Goal: Task Accomplishment & Management: Complete application form

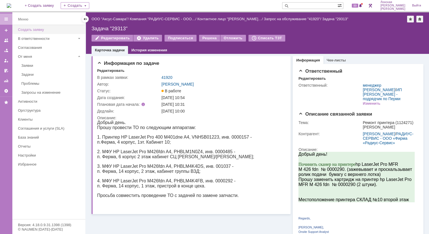
click at [44, 30] on div "Создать заявку" at bounding box center [50, 30] width 64 height 4
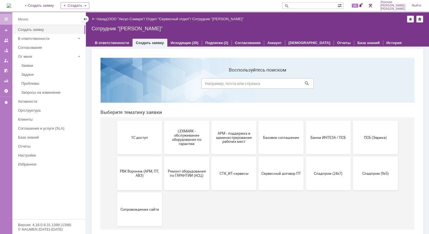
click at [11, 8] on img at bounding box center [9, 5] width 4 height 4
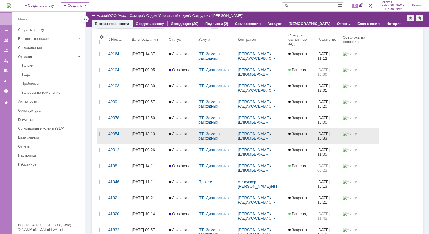
scroll to position [56, 0]
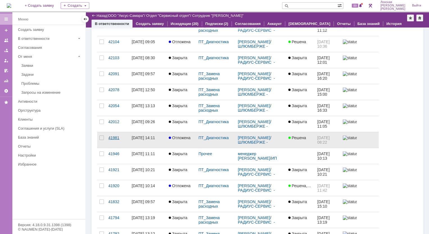
click at [114, 139] on div "41981" at bounding box center [117, 138] width 19 height 4
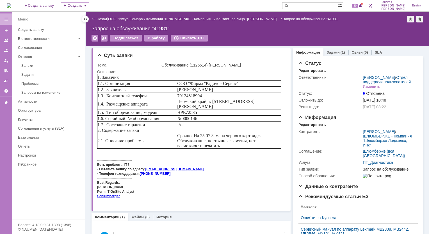
click at [329, 50] on link "Задачи" at bounding box center [333, 52] width 13 height 4
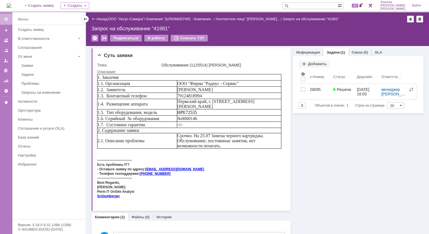
click at [310, 90] on div "29095" at bounding box center [319, 89] width 19 height 4
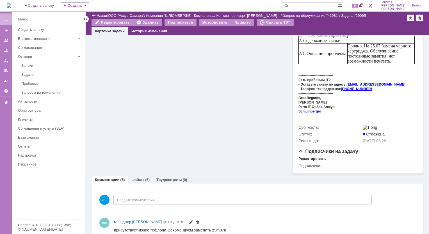
scroll to position [225, 0]
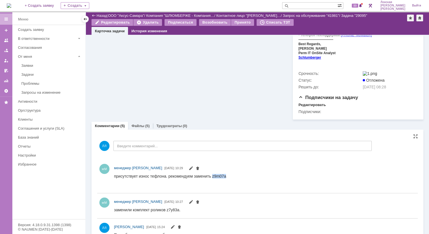
drag, startPoint x: 212, startPoint y: 175, endPoint x: 225, endPoint y: 177, distance: 13.3
click at [225, 177] on div "присутствует износ тефлона. рекомендуем заменить z9m07a" at bounding box center [170, 176] width 112 height 4
copy div "z9m07a"
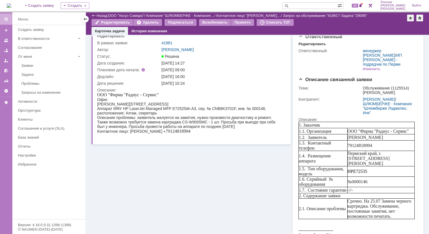
scroll to position [0, 0]
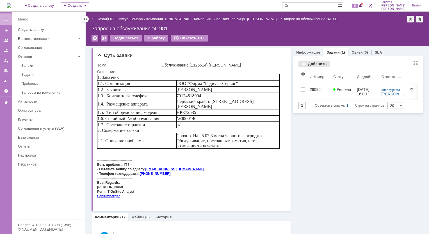
click at [301, 64] on div "Добавить" at bounding box center [313, 64] width 31 height 7
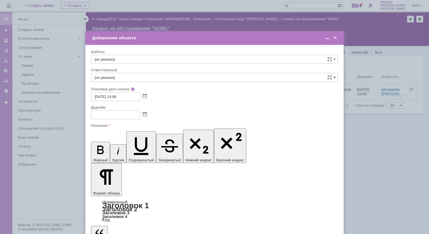
click at [335, 78] on span at bounding box center [335, 77] width 2 height 4
click at [136, 77] on input "text" at bounding box center [214, 77] width 247 height 9
click at [113, 121] on div "менеджер МИКО" at bounding box center [214, 118] width 246 height 9
type input "менеджер МИКО"
click at [134, 116] on input "text" at bounding box center [115, 114] width 49 height 9
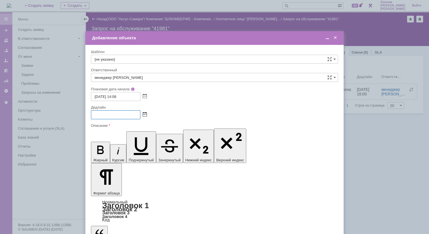
click at [145, 115] on span at bounding box center [145, 115] width 4 height 4
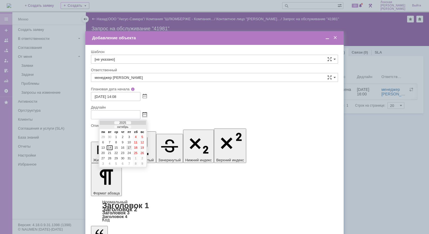
click at [129, 145] on div "17" at bounding box center [129, 147] width 6 height 5
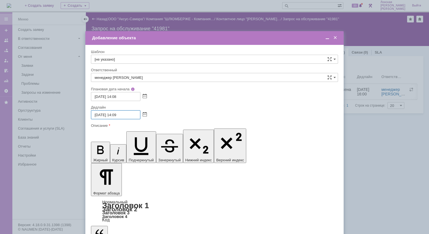
click at [116, 114] on input "17.10.2025 14:09" at bounding box center [115, 114] width 49 height 9
type input "17.10.2025 10:00"
click at [219, 113] on div "17.10.2025 10:00" at bounding box center [214, 114] width 247 height 9
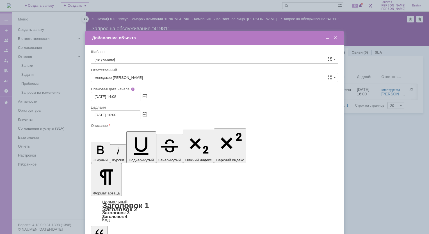
click at [331, 58] on span at bounding box center [329, 59] width 4 height 4
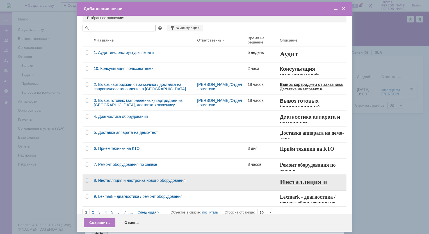
scroll to position [10, 0]
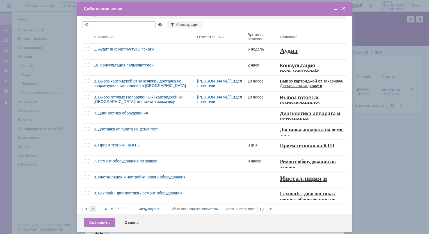
click at [93, 208] on span "2" at bounding box center [93, 209] width 2 height 4
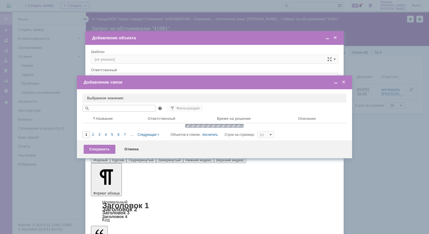
type input "2"
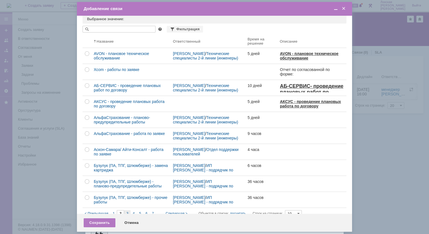
click at [127, 213] on span "3" at bounding box center [127, 214] width 2 height 4
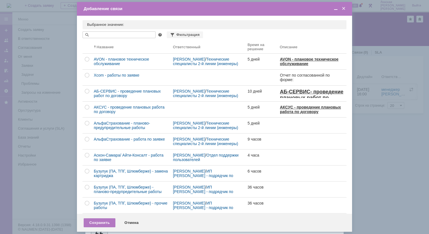
type input "3"
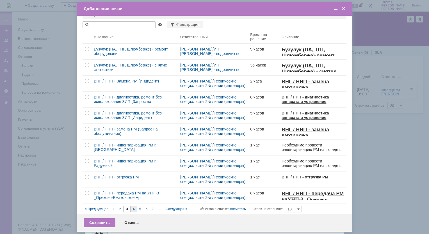
click at [135, 208] on div "4" at bounding box center [134, 209] width 6 height 7
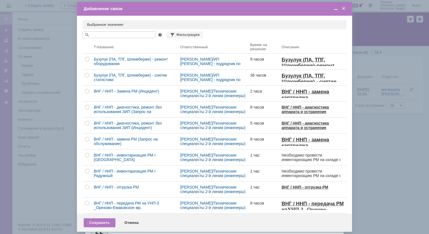
type input "4"
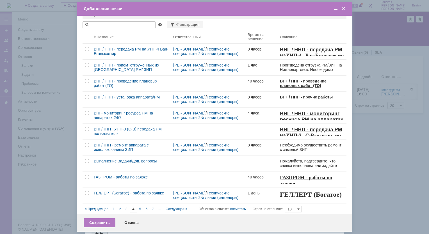
click at [341, 6] on div at bounding box center [339, 8] width 16 height 5
click at [348, 9] on div "Добавление связи" at bounding box center [214, 9] width 275 height 6
click at [343, 10] on span at bounding box center [344, 8] width 6 height 5
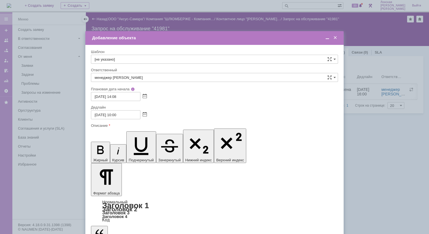
click at [328, 39] on span at bounding box center [328, 37] width 6 height 5
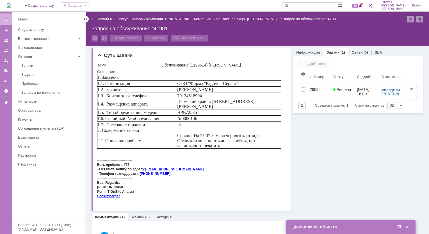
click at [400, 227] on span at bounding box center [399, 227] width 6 height 5
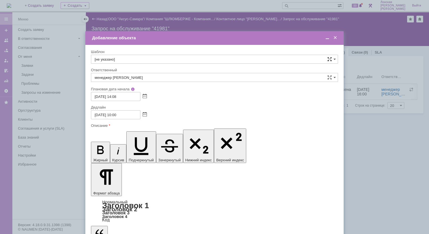
click at [330, 59] on span at bounding box center [329, 59] width 4 height 4
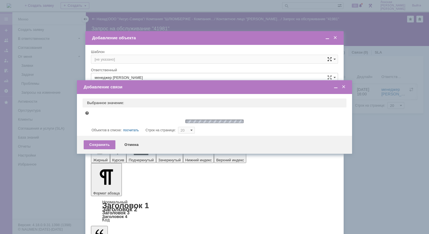
type input "10"
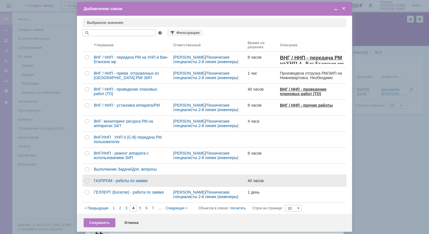
scroll to position [6, 0]
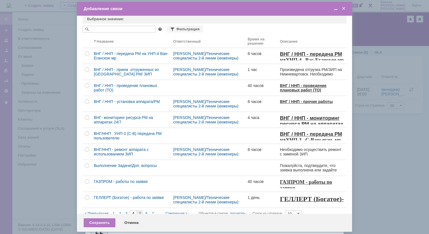
click at [138, 211] on div "5" at bounding box center [140, 213] width 6 height 7
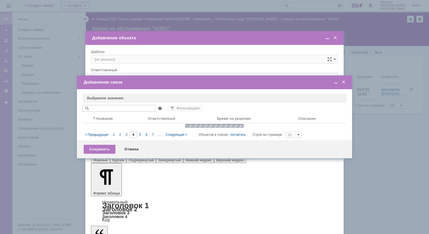
type input "5"
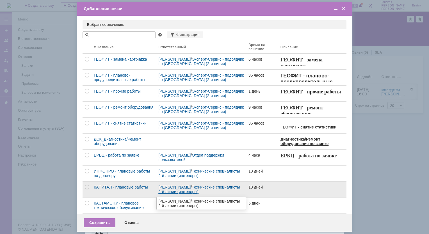
scroll to position [10, 0]
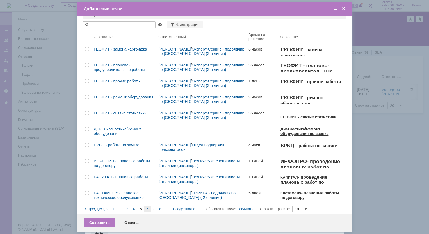
click at [147, 209] on span "6" at bounding box center [148, 209] width 2 height 4
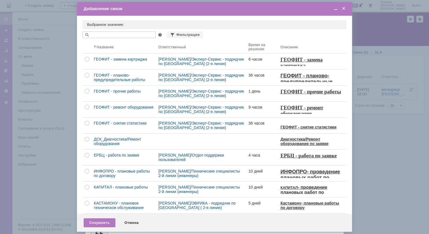
type input "6"
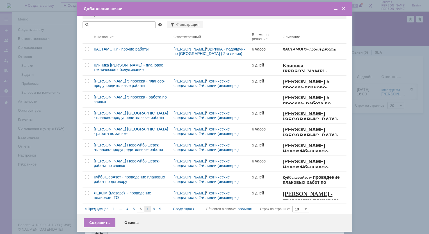
click at [149, 209] on div "7" at bounding box center [147, 209] width 6 height 7
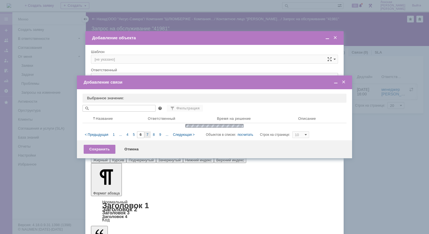
type input "7"
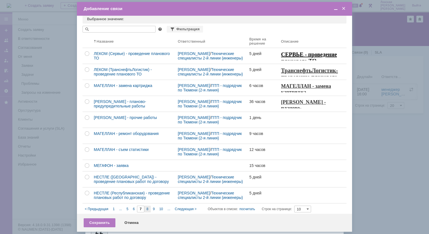
click at [147, 208] on span "8" at bounding box center [148, 209] width 2 height 4
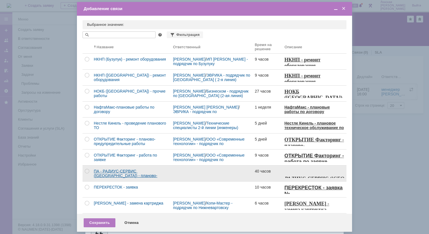
click at [140, 174] on div "ПА - РАДИУС-СЕРВИС (Ноябрьск) - планово-предупредительные работы" at bounding box center [131, 173] width 75 height 9
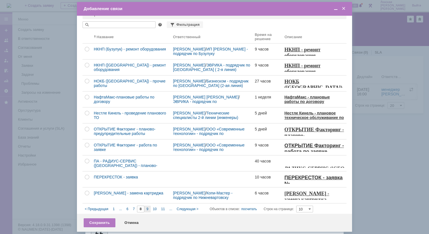
click at [149, 209] on div "9" at bounding box center [147, 209] width 6 height 7
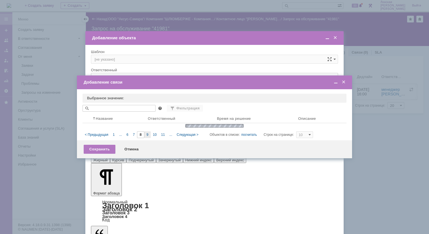
type input "9"
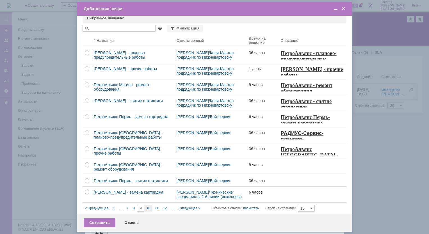
click at [148, 209] on span "10" at bounding box center [149, 208] width 4 height 4
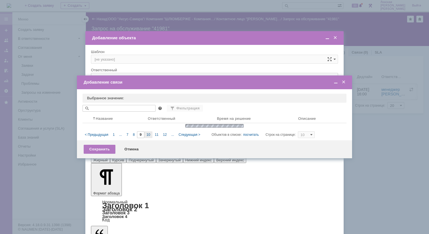
type input "10"
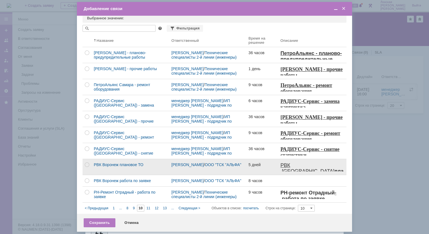
click at [190, 164] on div "Поспелова Ольга Викторовна / ООО "ТСК "АЛЬФА"" at bounding box center [208, 165] width 73 height 4
click at [284, 171] on strong "плановое ТО" at bounding box center [311, 174] width 63 height 12
click at [124, 163] on div "РВК Воронеж плановое ТО" at bounding box center [130, 165] width 73 height 4
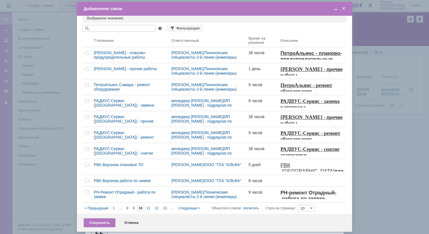
click at [347, 9] on div "Добавление связи" at bounding box center [214, 9] width 275 height 6
click at [343, 10] on span at bounding box center [344, 8] width 6 height 5
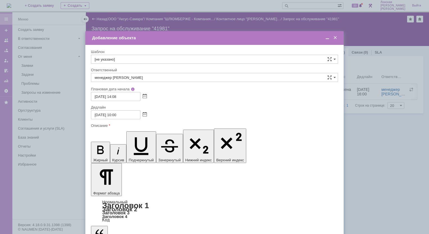
drag, startPoint x: 126, startPoint y: 1638, endPoint x: 131, endPoint y: 1643, distance: 7.3
click at [329, 40] on span at bounding box center [328, 37] width 6 height 5
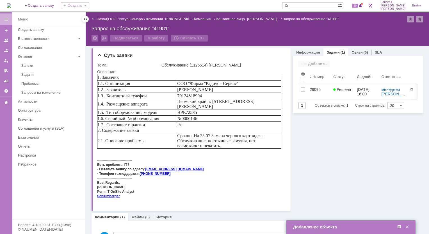
click at [398, 227] on span at bounding box center [399, 227] width 6 height 5
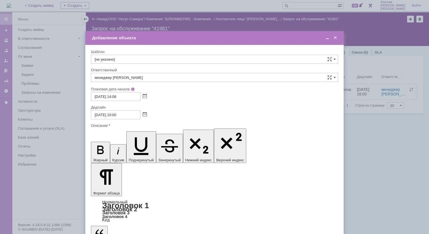
drag, startPoint x: 128, startPoint y: 1639, endPoint x: 97, endPoint y: 1639, distance: 31.4
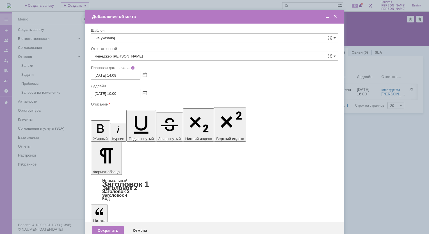
drag, startPoint x: 124, startPoint y: 1611, endPoint x: 89, endPoint y: 1606, distance: 35.9
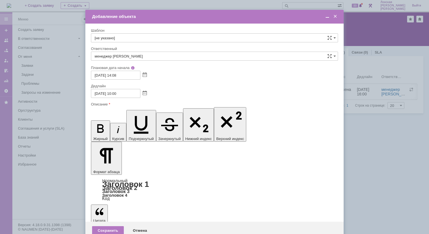
drag, startPoint x: 262, startPoint y: 1634, endPoint x: 302, endPoint y: 1635, distance: 39.9
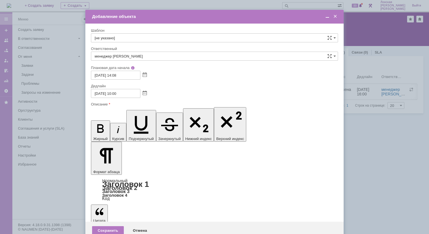
drag, startPoint x: 236, startPoint y: 1647, endPoint x: 143, endPoint y: 1643, distance: 93.8
drag, startPoint x: 96, startPoint y: 1642, endPoint x: 166, endPoint y: 1647, distance: 69.8
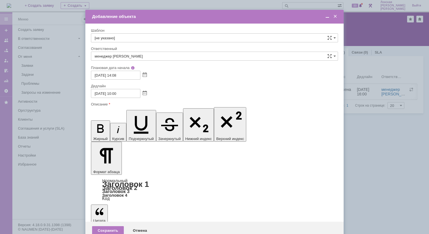
click at [97, 124] on icon "button" at bounding box center [100, 128] width 6 height 8
drag, startPoint x: 200, startPoint y: 1629, endPoint x: 197, endPoint y: 1631, distance: 3.0
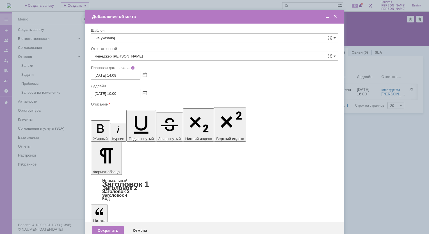
drag, startPoint x: 203, startPoint y: 1638, endPoint x: 172, endPoint y: 1636, distance: 31.0
click at [93, 121] on icon "button" at bounding box center [100, 128] width 15 height 15
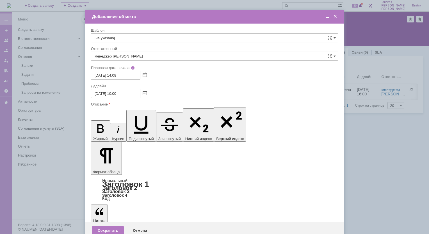
click at [94, 121] on icon "button" at bounding box center [100, 128] width 15 height 15
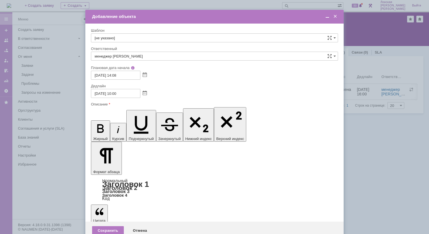
click at [329, 20] on td "Добавление объекта" at bounding box center [214, 17] width 258 height 14
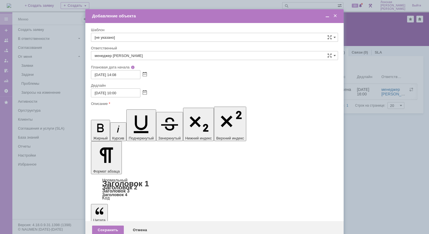
click at [327, 17] on span at bounding box center [328, 15] width 6 height 5
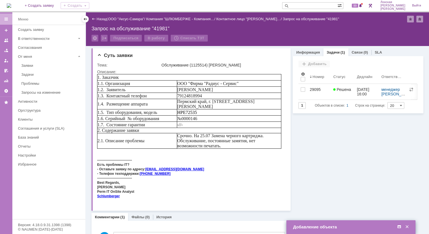
click at [401, 229] on span at bounding box center [399, 227] width 6 height 5
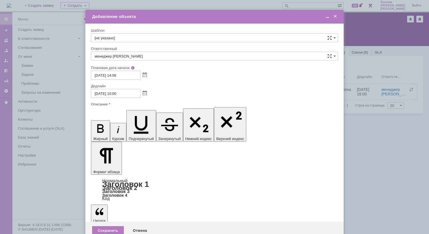
drag, startPoint x: 228, startPoint y: 1646, endPoint x: 230, endPoint y: 1648, distance: 3.6
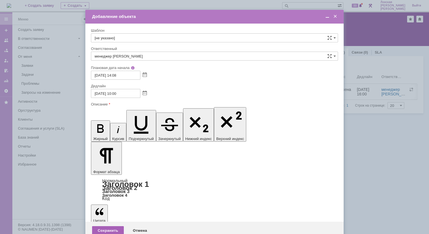
click at [117, 226] on div "Сохранить" at bounding box center [108, 230] width 32 height 9
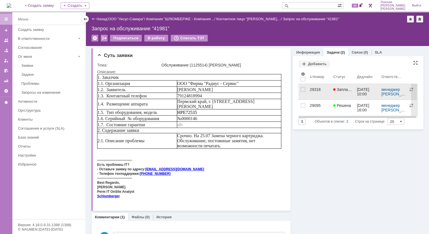
click at [337, 90] on span "Запланирована" at bounding box center [349, 89] width 32 height 4
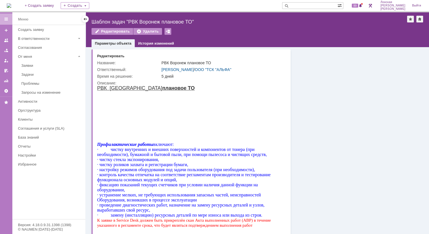
click at [139, 106] on body "РВК Воронеж плановое ТО Профилактические работы включают: ∙ чистку внутренних и…" at bounding box center [188, 159] width 182 height 149
click at [197, 88] on body "РВК Воронеж плановое ТО Профилактические работы включают: ∙ чистку внутренних и…" at bounding box center [188, 159] width 182 height 149
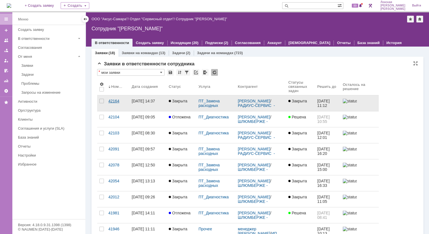
click at [113, 102] on div "42164" at bounding box center [117, 101] width 19 height 4
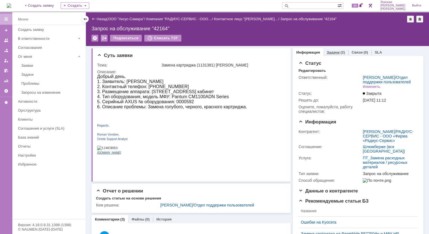
click at [341, 52] on div "(2)" at bounding box center [343, 52] width 4 height 4
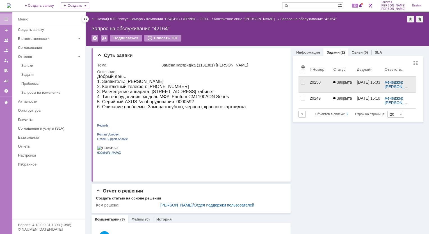
click at [312, 82] on div "29250" at bounding box center [319, 82] width 19 height 4
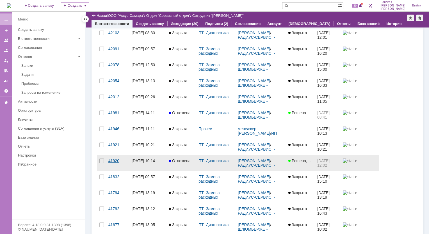
scroll to position [84, 0]
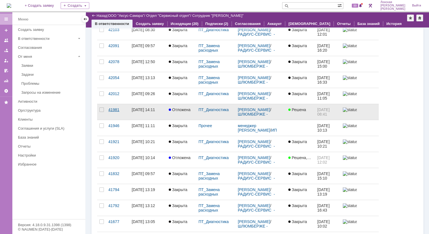
click at [109, 111] on div "41981" at bounding box center [117, 110] width 19 height 4
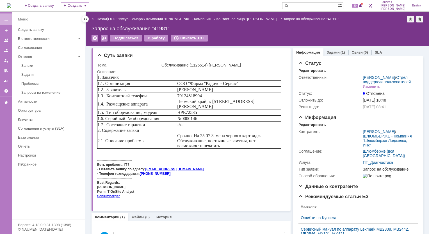
click at [327, 53] on link "Задачи" at bounding box center [333, 52] width 13 height 4
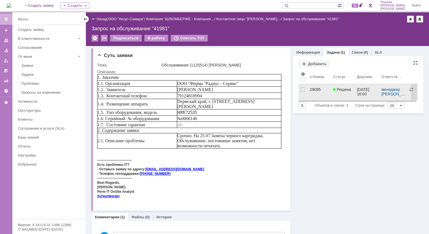
click at [310, 88] on div "29095" at bounding box center [319, 89] width 19 height 4
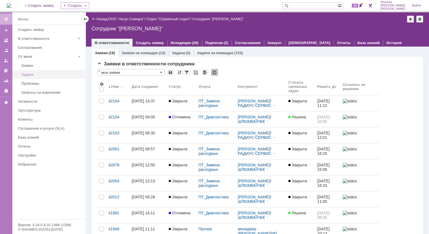
click at [32, 73] on div "Задачи" at bounding box center [51, 74] width 61 height 4
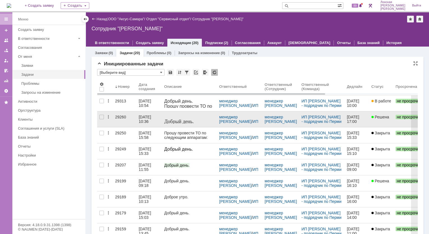
click at [119, 116] on div "29260" at bounding box center [124, 117] width 19 height 4
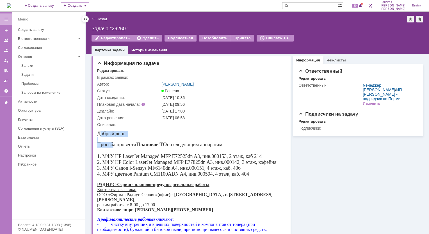
drag, startPoint x: 99, startPoint y: 133, endPoint x: 114, endPoint y: 147, distance: 19.5
click at [114, 147] on div "Добрый день. Просьба провести Плановое ТО по следующим аппаратам: 1. МФУ HP Las…" at bounding box center [188, 156] width 182 height 51
drag, startPoint x: 17, startPoint y: 20, endPoint x: 96, endPoint y: 132, distance: 137.6
click at [96, 132] on div "Информация по задаче Редактировать В рамках заявки: Автор: Лонская Лариса Вячес…" at bounding box center [191, 183] width 199 height 254
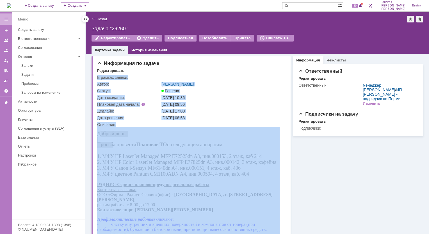
drag, startPoint x: 193, startPoint y: 259, endPoint x: 116, endPoint y: 150, distance: 133.9
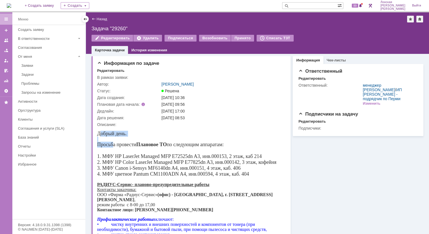
drag, startPoint x: 116, startPoint y: 150, endPoint x: 142, endPoint y: 139, distance: 28.1
click at [142, 139] on div at bounding box center [188, 139] width 182 height 5
click at [143, 136] on div "Добрый день." at bounding box center [188, 134] width 182 height 6
drag, startPoint x: 194, startPoint y: 260, endPoint x: 189, endPoint y: 263, distance: 5.8
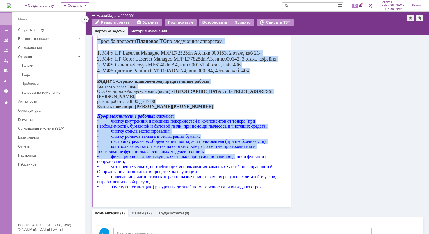
scroll to position [133, 0]
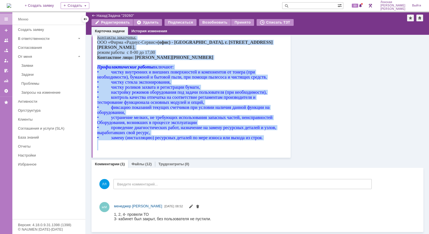
drag, startPoint x: 98, startPoint y: -19, endPoint x: 270, endPoint y: 146, distance: 238.3
click at [270, 146] on div "Добрый день. Просьба провести Плановое ТО по следующим аппаратам: 1. МФУ HP Las…" at bounding box center [189, 62] width 184 height 176
copy div "Добрый день. Просьба провести Плановое ТО по следующим аппаратам: 1. МФУ HP Las…"
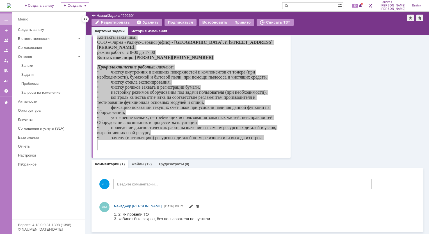
drag, startPoint x: 86, startPoint y: 43, endPoint x: 95, endPoint y: 51, distance: 11.5
click at [86, 44] on div "Информация по задаче Редактировать В рамках заявки: Автор: Лонская Лариса Вячес…" at bounding box center [257, 67] width 343 height 333
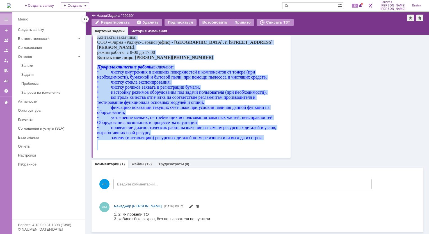
click at [132, 75] on span "включают: • чистку внутренних и внешних поверхностей и компонентов от тонера (п…" at bounding box center [186, 103] width 179 height 76
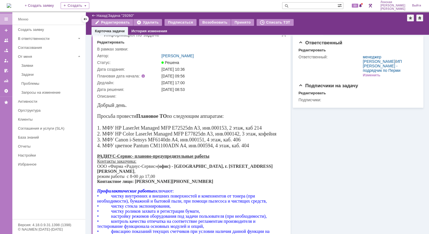
scroll to position [0, 0]
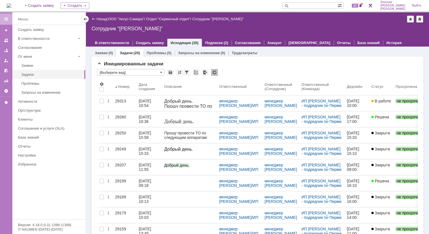
click at [11, 4] on img at bounding box center [9, 5] width 4 height 4
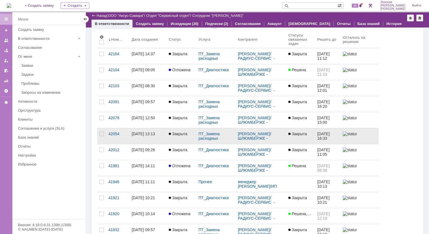
scroll to position [56, 0]
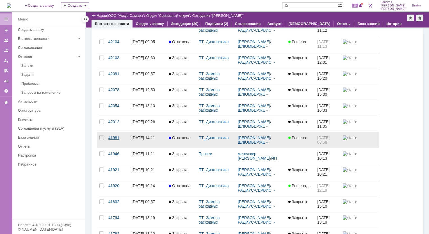
click at [111, 136] on div "41981" at bounding box center [117, 138] width 19 height 4
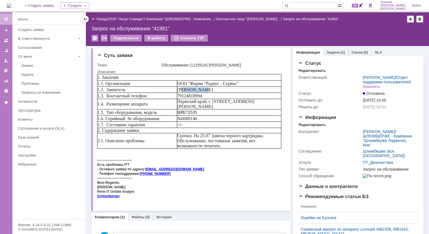
drag, startPoint x: 204, startPoint y: 90, endPoint x: 184, endPoint y: 92, distance: 20.0
click at [184, 92] on td "Olga Garres" at bounding box center [229, 90] width 104 height 6
drag, startPoint x: 184, startPoint y: 92, endPoint x: 206, endPoint y: 96, distance: 22.0
click at [206, 96] on td "79124818994" at bounding box center [229, 96] width 104 height 6
drag, startPoint x: 206, startPoint y: 96, endPoint x: 178, endPoint y: 97, distance: 27.8
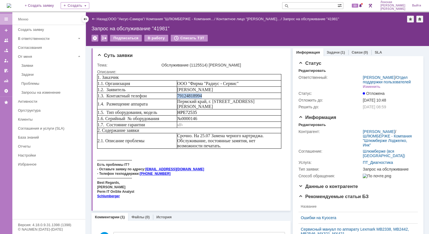
click at [178, 97] on tr "1.3. Контактный телефон 79124818994" at bounding box center [189, 96] width 184 height 6
copy tr "1.3. Контактный телефон 79124818994"
click at [202, 95] on span "79124818994" at bounding box center [189, 95] width 25 height 5
drag, startPoint x: 206, startPoint y: 96, endPoint x: 180, endPoint y: 98, distance: 26.2
click at [180, 98] on td "79124818994" at bounding box center [229, 96] width 104 height 6
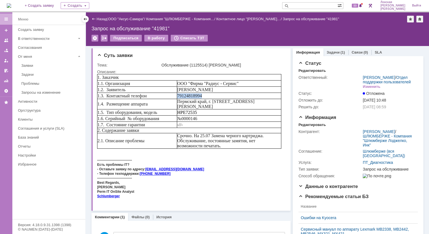
drag, startPoint x: 180, startPoint y: 98, endPoint x: 183, endPoint y: 94, distance: 5.6
drag, startPoint x: 183, startPoint y: 94, endPoint x: 247, endPoint y: 197, distance: 121.4
click at [247, 197] on div "Schlumberger" at bounding box center [189, 196] width 184 height 4
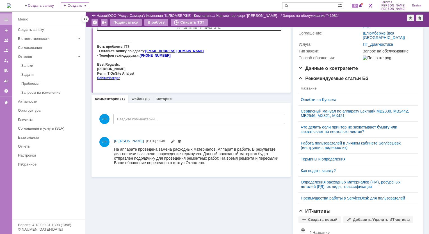
scroll to position [112, 0]
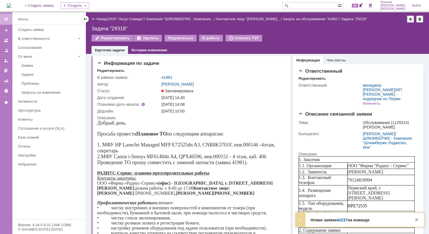
click at [340, 221] on link "42237" at bounding box center [342, 220] width 11 height 4
